Goal: Find specific page/section: Find specific page/section

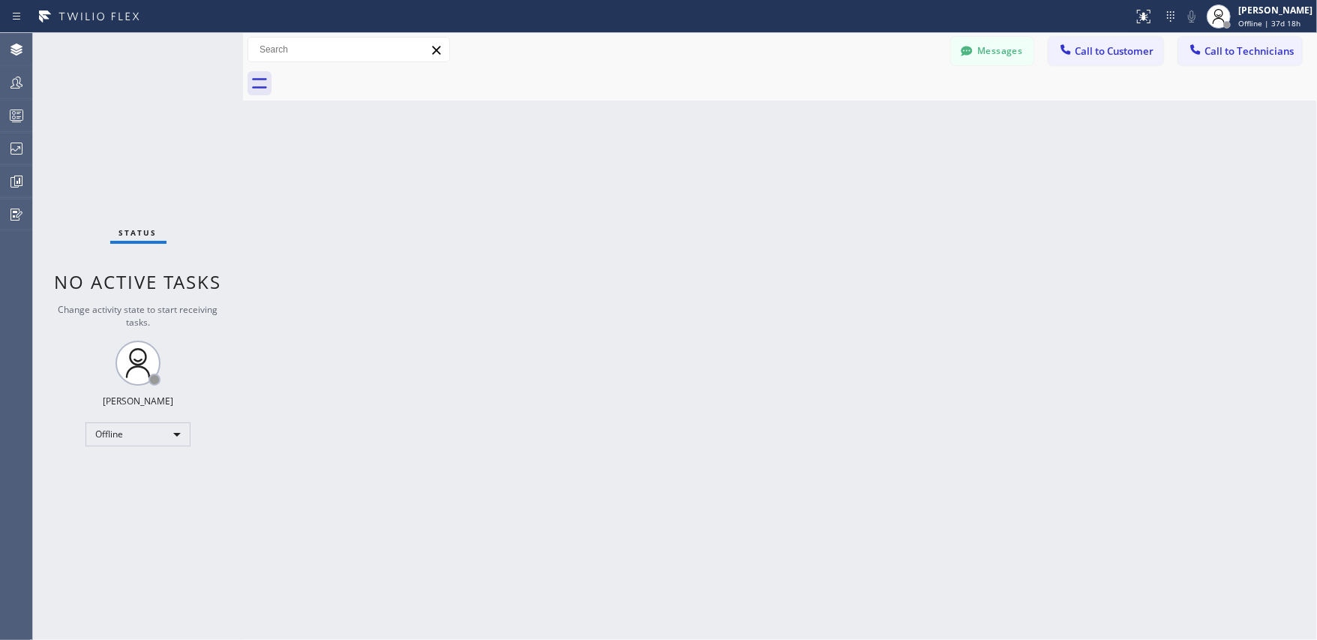
click at [876, 274] on div "Back to Dashboard Change Sender ID Customers Technicians EW [PERSON_NAME] [DATE…" at bounding box center [780, 336] width 1074 height 607
click at [16, 153] on icon at bounding box center [17, 149] width 18 height 18
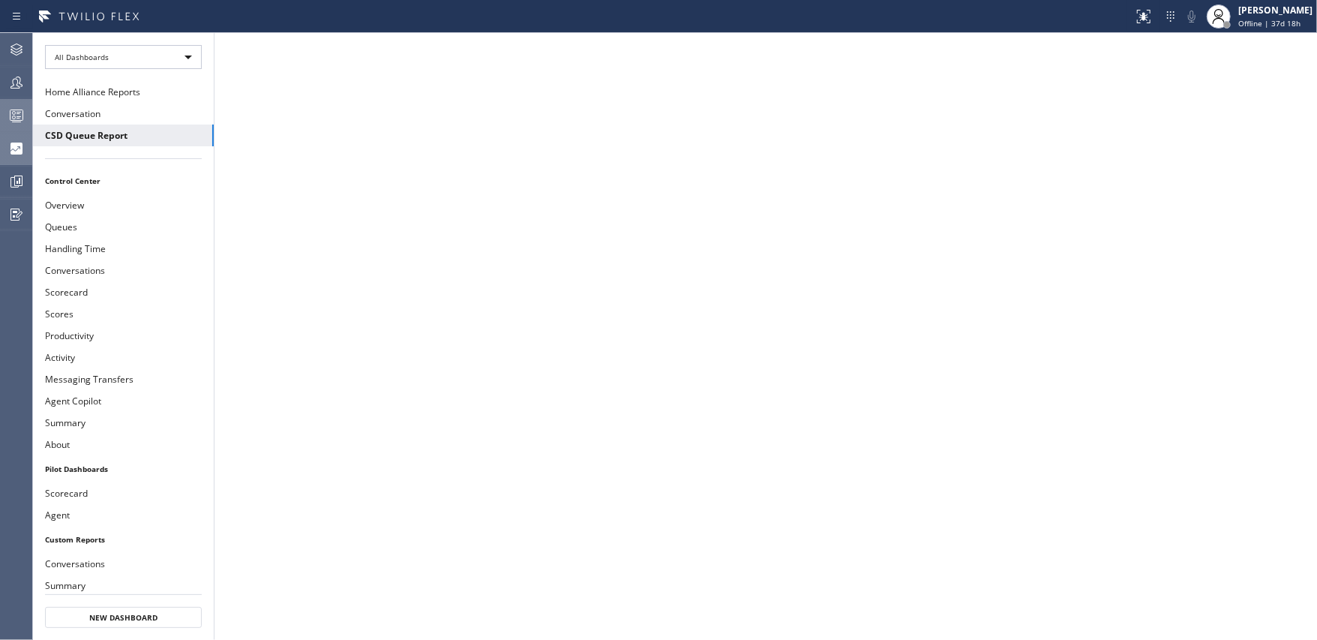
click at [21, 107] on icon at bounding box center [17, 116] width 18 height 18
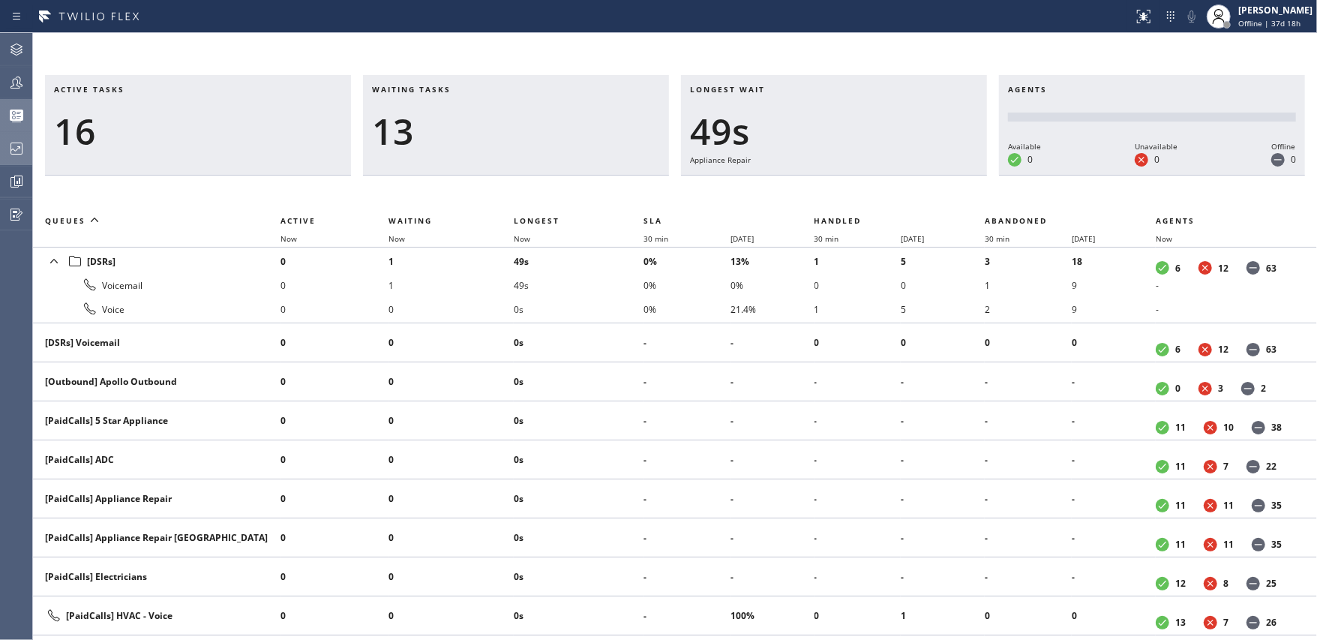
click at [24, 148] on icon at bounding box center [17, 149] width 18 height 18
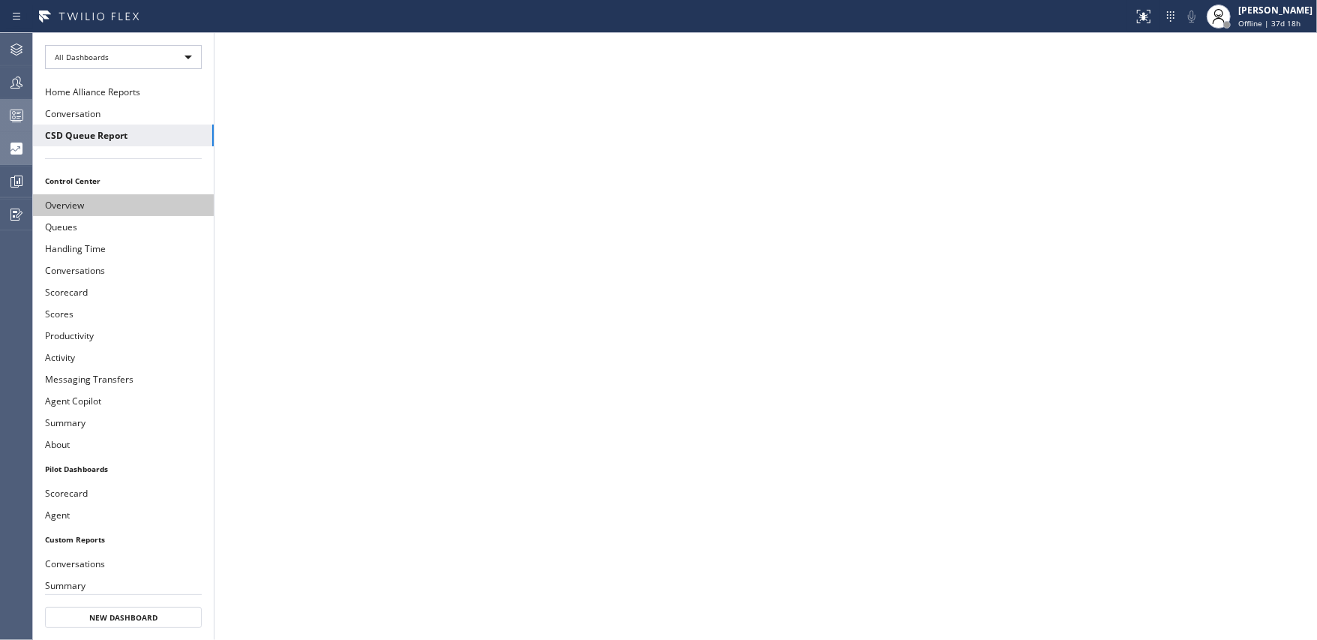
click at [82, 206] on button "Overview" at bounding box center [123, 205] width 181 height 22
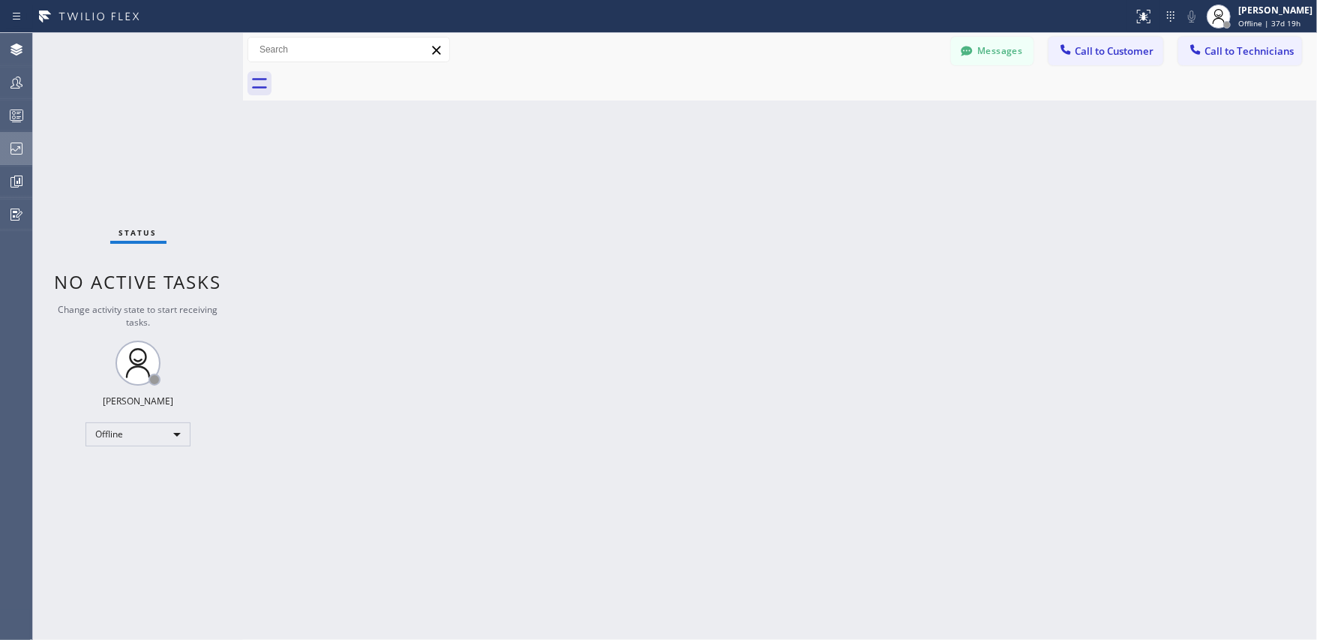
click at [24, 144] on icon at bounding box center [17, 149] width 18 height 18
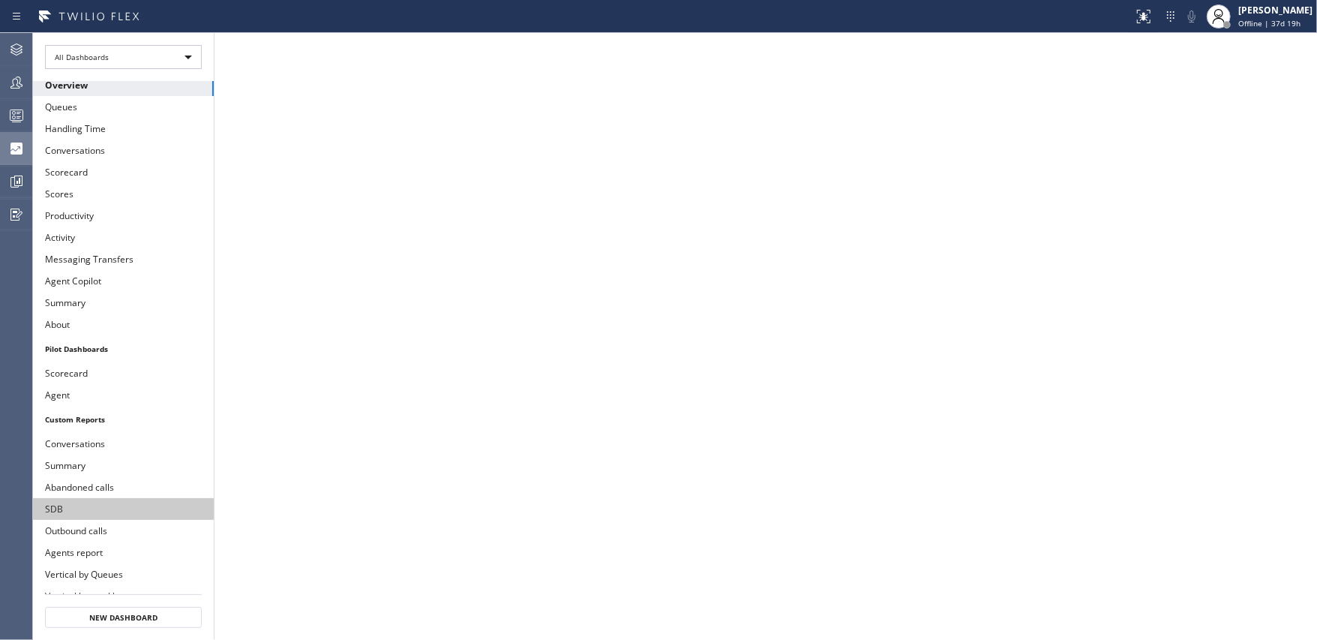
scroll to position [163, 0]
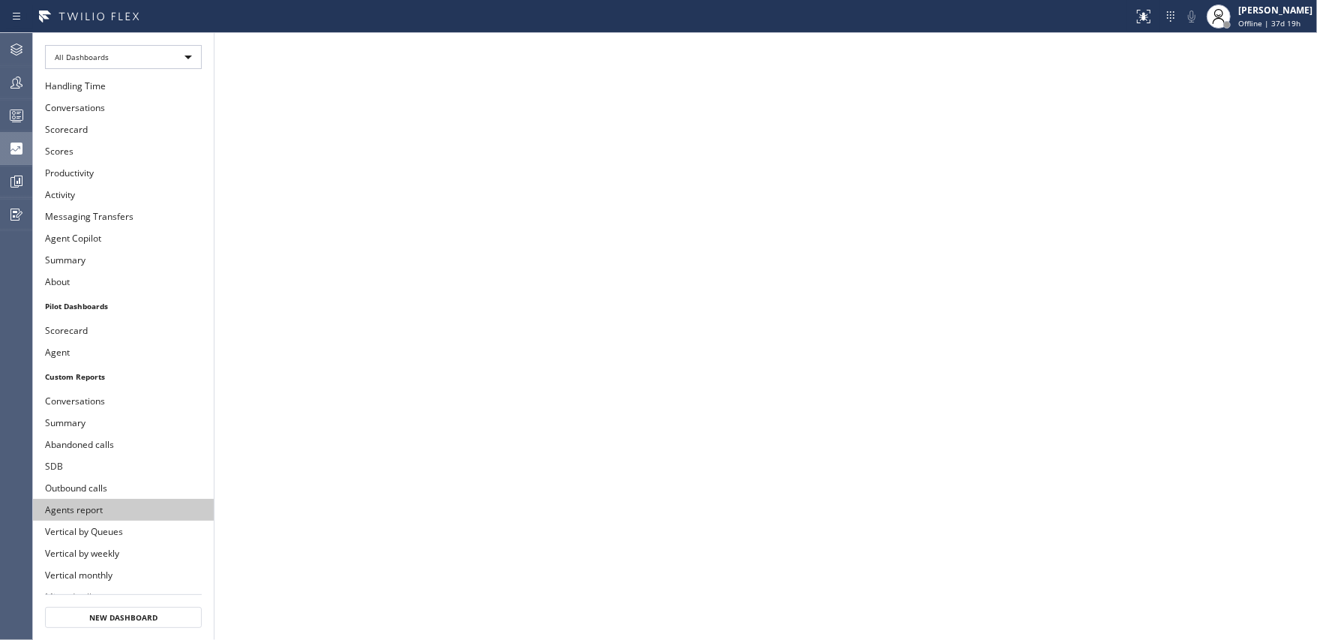
click at [121, 499] on button "Agents report" at bounding box center [123, 510] width 181 height 22
